Goal: Information Seeking & Learning: Find specific fact

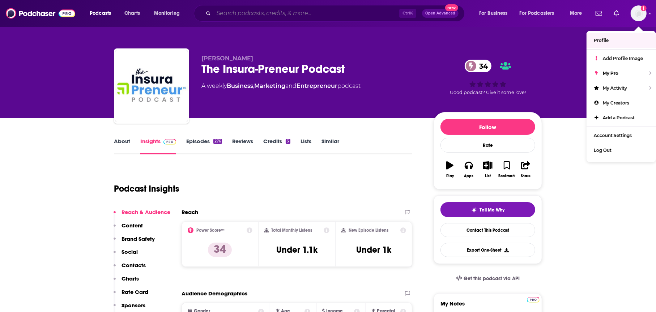
click at [304, 14] on input "Search podcasts, credits, & more..." at bounding box center [307, 14] width 186 height 12
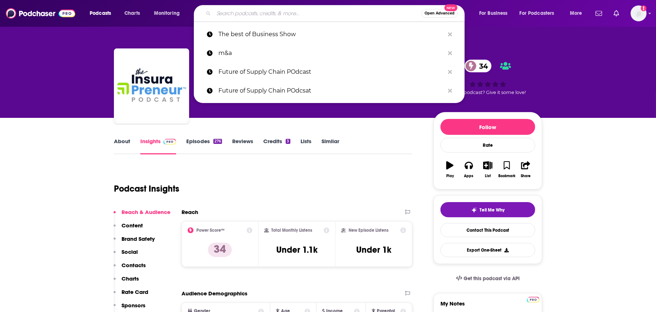
paste input "Supply Chain Optimizers Podcast"
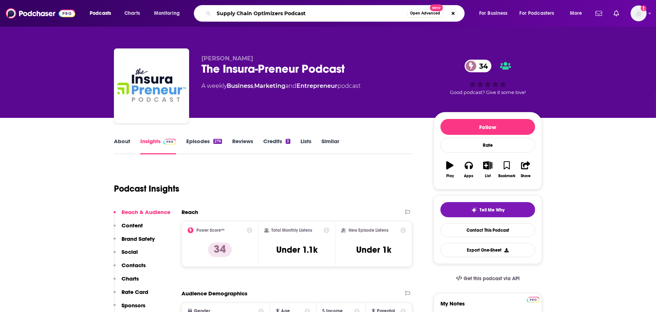
type input "Supply Chain Optimizers Podcast"
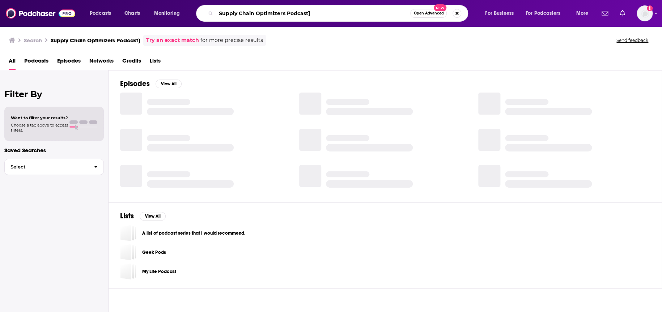
click at [360, 13] on input "Supply Chain Optimizers Podcast]" at bounding box center [313, 14] width 194 height 12
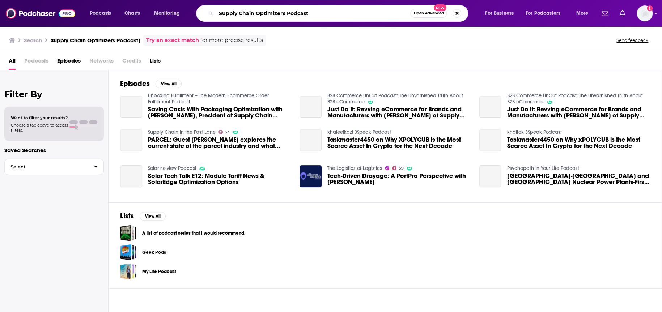
type input "Supply Chain Optimizers Podcast"
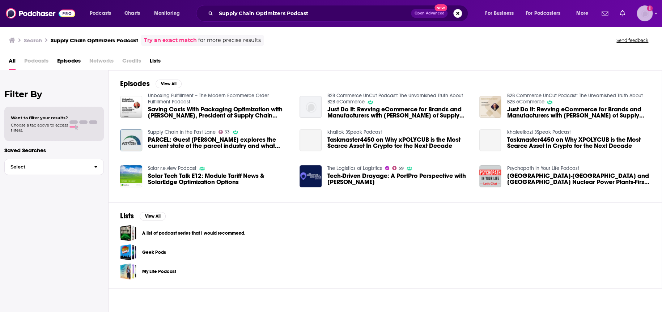
click at [649, 11] on icon "Add a profile image" at bounding box center [650, 8] width 6 height 6
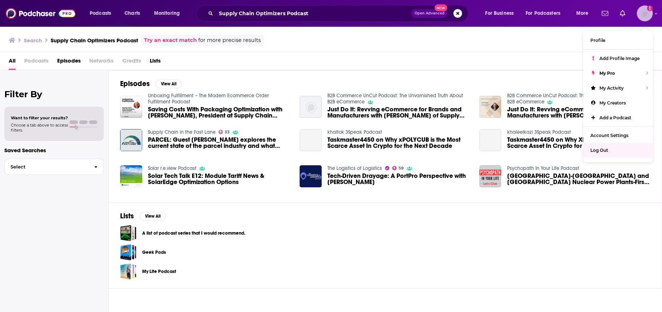
click at [605, 153] on div "Log Out" at bounding box center [617, 150] width 69 height 15
